Goal: Understand process/instructions

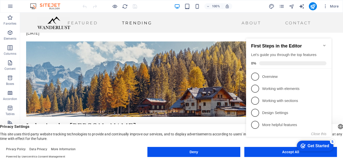
scroll to position [876, 0]
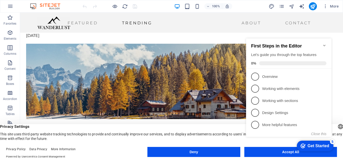
click at [286, 151] on div "checkmark Get Started 5 First Steps in the Editor Let's guide you through the t…" at bounding box center [289, 93] width 91 height 120
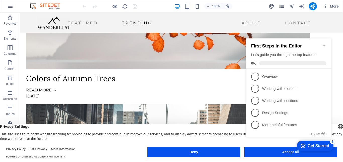
scroll to position [1064, 0]
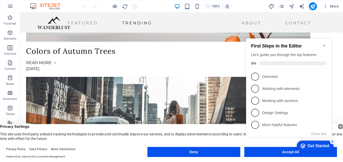
click at [289, 152] on div "checkmark Get Started 5 First Steps in the Editor Let's guide you through the t…" at bounding box center [289, 93] width 91 height 120
click at [323, 43] on icon "Minimize checklist" at bounding box center [325, 45] width 4 height 4
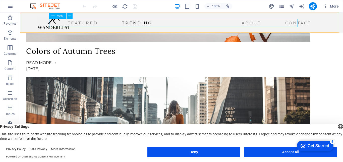
click at [67, 24] on nav "Featured Trending About Contact" at bounding box center [175, 23] width 276 height 8
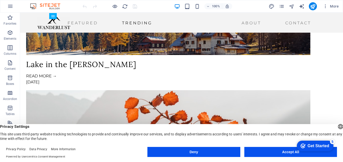
click at [320, 145] on div "Get Started" at bounding box center [319, 146] width 22 height 5
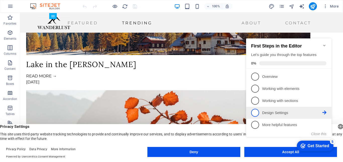
click at [253, 113] on span "4" at bounding box center [255, 113] width 8 height 8
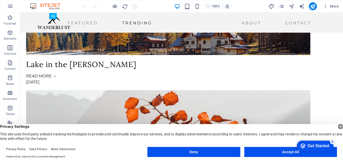
drag, startPoint x: 311, startPoint y: 145, endPoint x: 360, endPoint y: 247, distance: 113.4
click at [311, 145] on div "Get Started" at bounding box center [319, 146] width 22 height 5
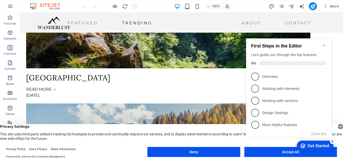
scroll to position [361, 0]
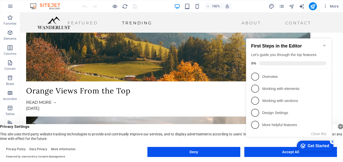
click at [289, 152] on div "checkmark Get Started 5 First Steps in the Editor Let's guide you through the t…" at bounding box center [289, 92] width 91 height 122
click at [9, 6] on icon "button" at bounding box center [10, 6] width 6 height 6
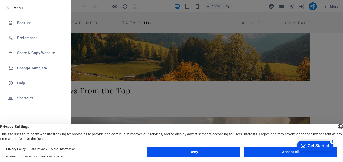
click at [331, 51] on div at bounding box center [171, 81] width 343 height 162
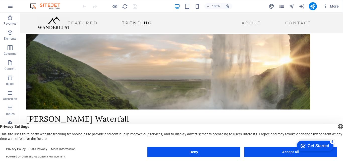
scroll to position [446, 0]
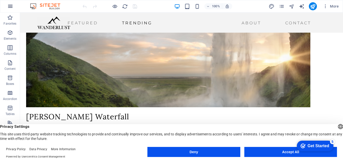
click at [10, 7] on icon "button" at bounding box center [10, 6] width 6 height 6
